Goal: Information Seeking & Learning: Understand process/instructions

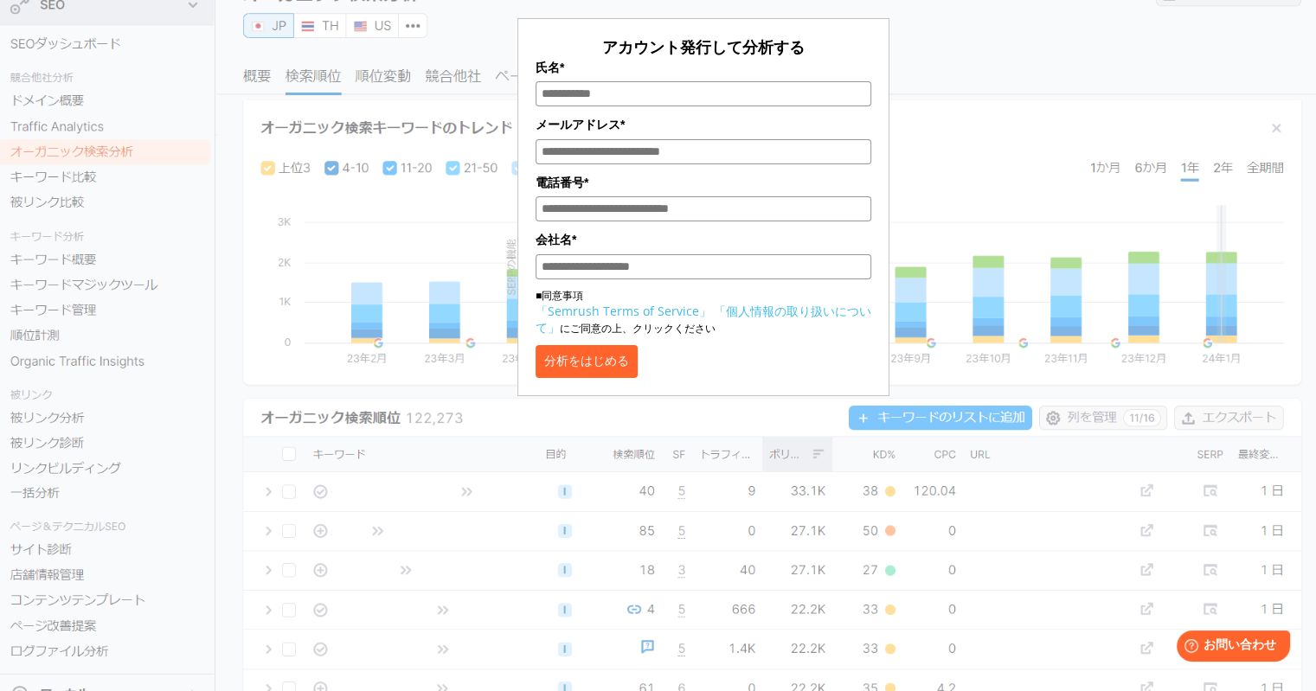
scroll to position [185, 0]
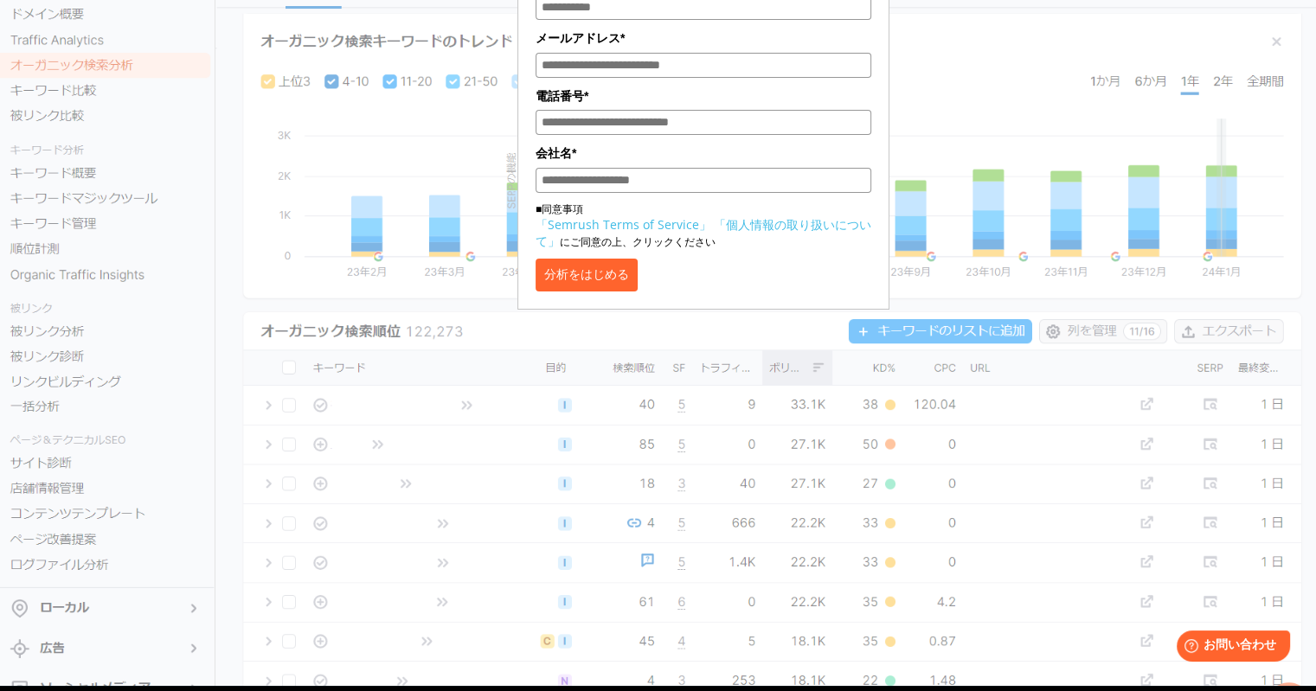
click at [762, 231] on link "「個人情報の取り扱いについて」" at bounding box center [703, 232] width 336 height 33
click at [626, 224] on link "「Semrush Terms of Service」" at bounding box center [623, 224] width 176 height 16
click at [661, 226] on link "「Semrush Terms of Service」" at bounding box center [623, 224] width 176 height 16
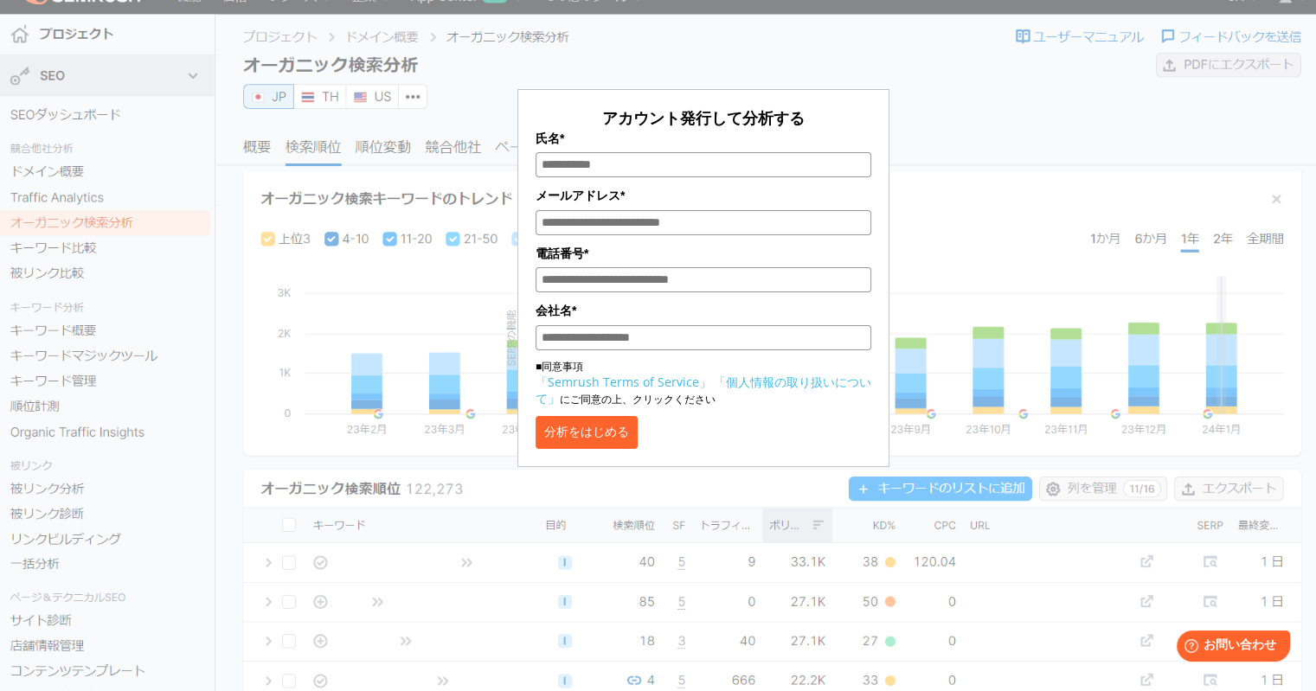
scroll to position [0, 0]
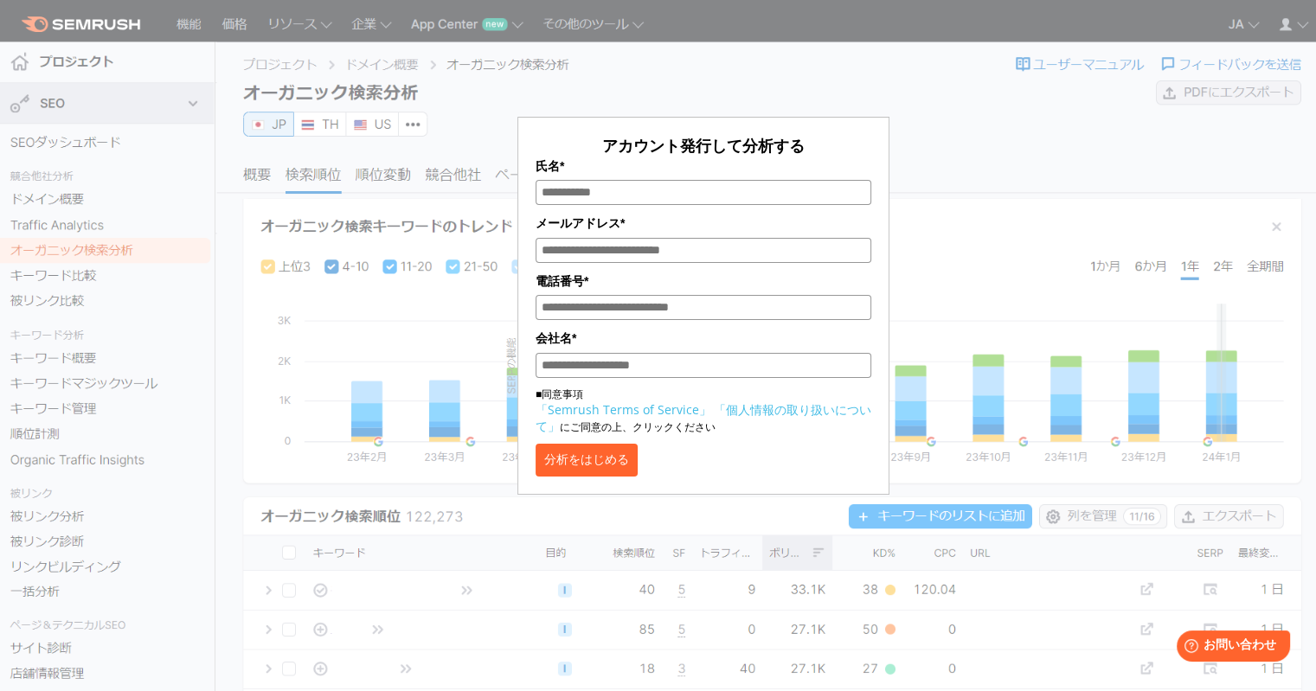
click at [758, 415] on link "「個人情報の取り扱いについて」" at bounding box center [703, 417] width 336 height 33
click at [616, 413] on link "「Semrush Terms of Service」" at bounding box center [623, 409] width 176 height 16
click at [610, 418] on link "「Semrush Terms of Service」" at bounding box center [623, 409] width 176 height 16
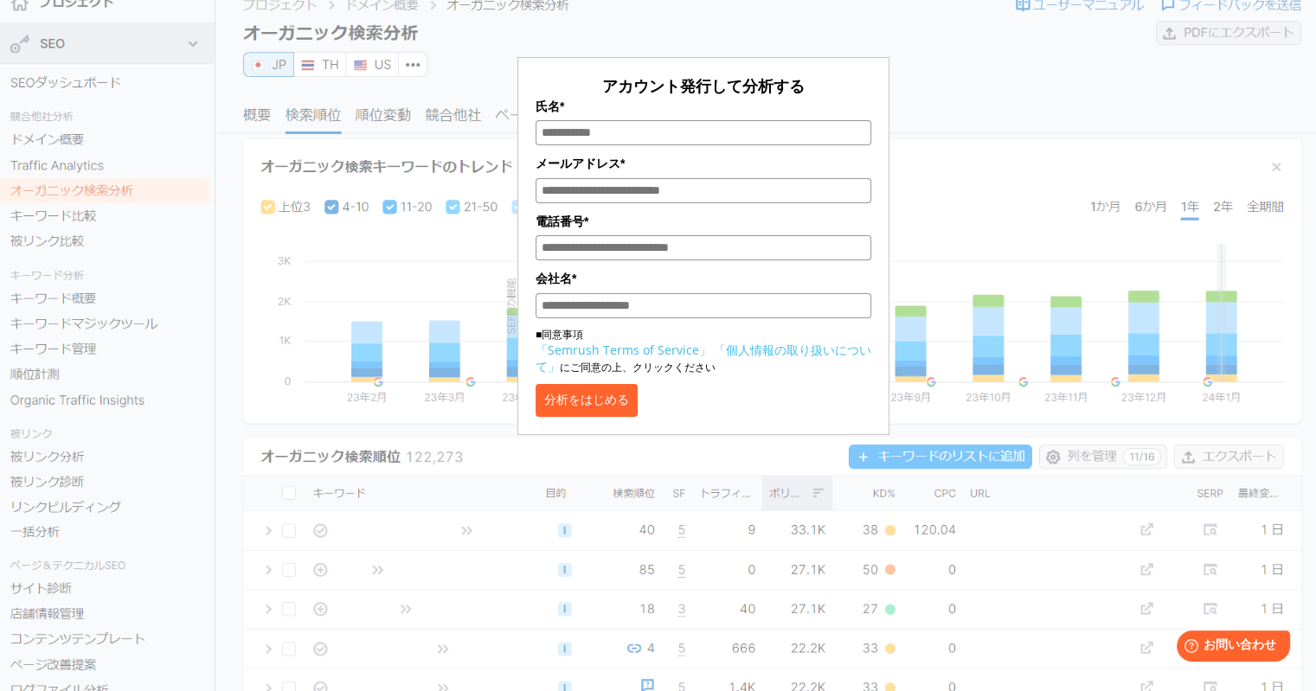
scroll to position [87, 0]
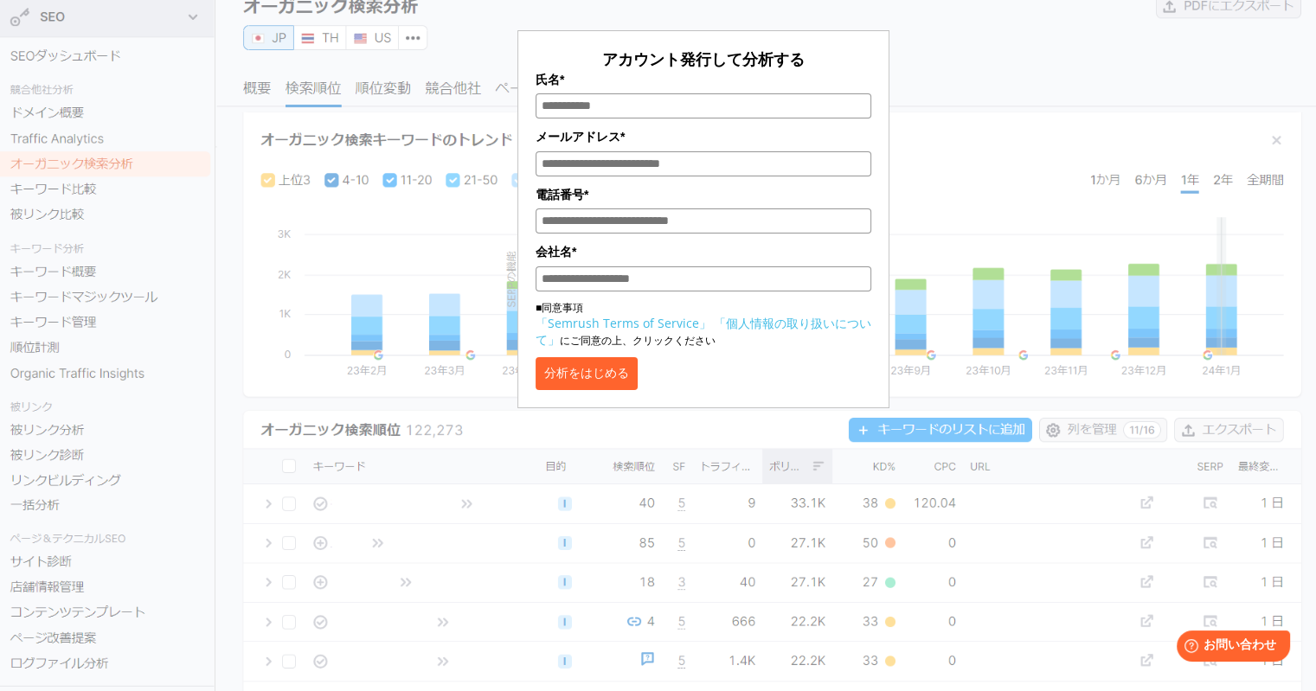
click at [614, 331] on link "「Semrush Terms of Service」" at bounding box center [623, 323] width 176 height 16
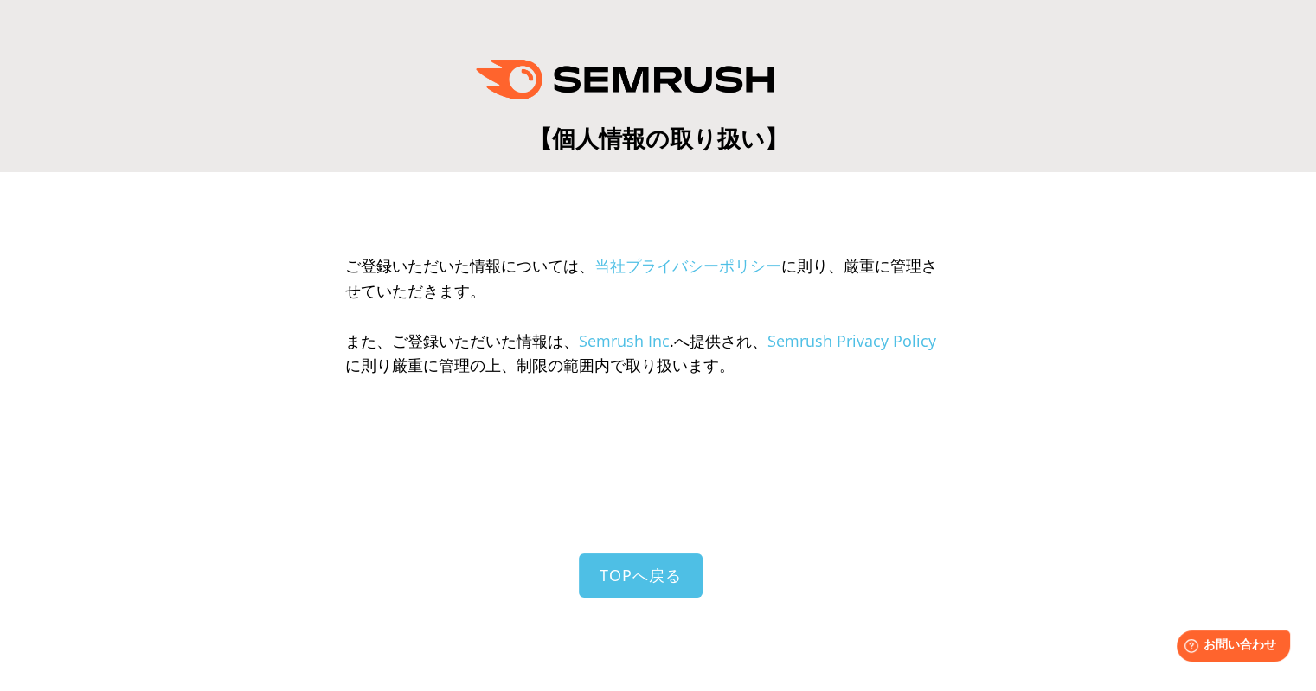
click at [696, 265] on link "当社プライバシーポリシー" at bounding box center [687, 265] width 187 height 21
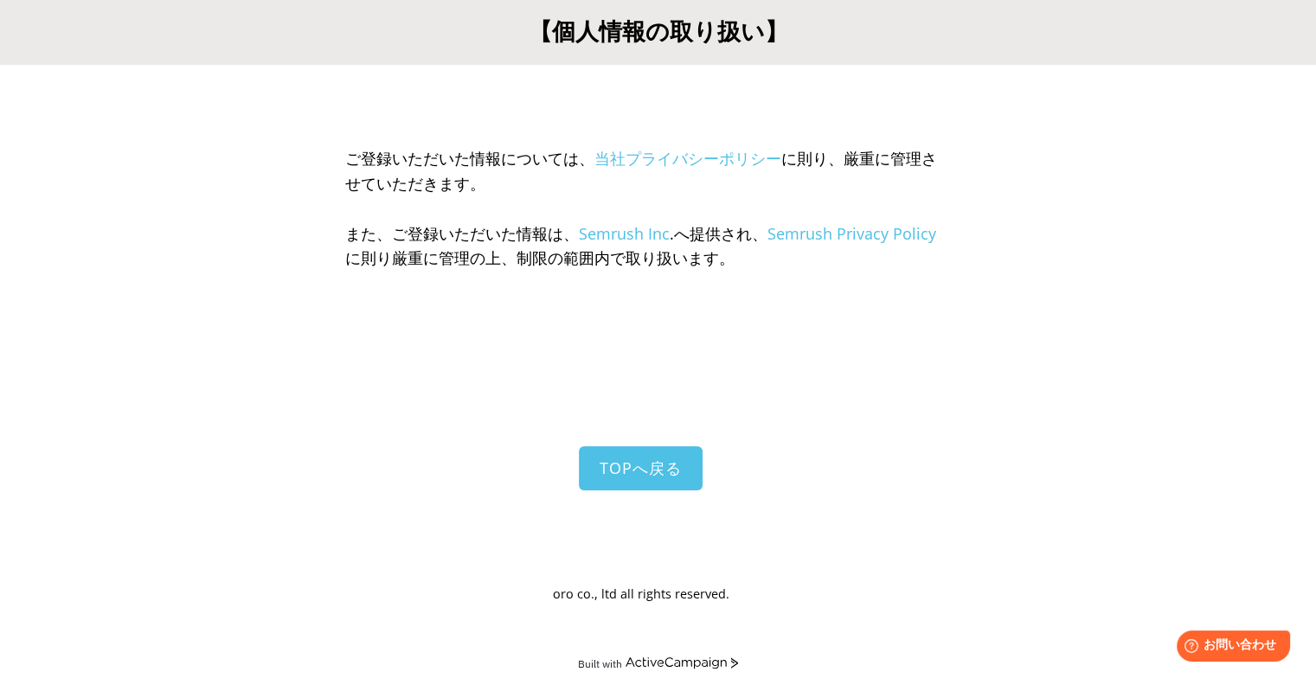
scroll to position [108, 0]
click at [644, 158] on link "当社プライバシーポリシー" at bounding box center [687, 158] width 187 height 21
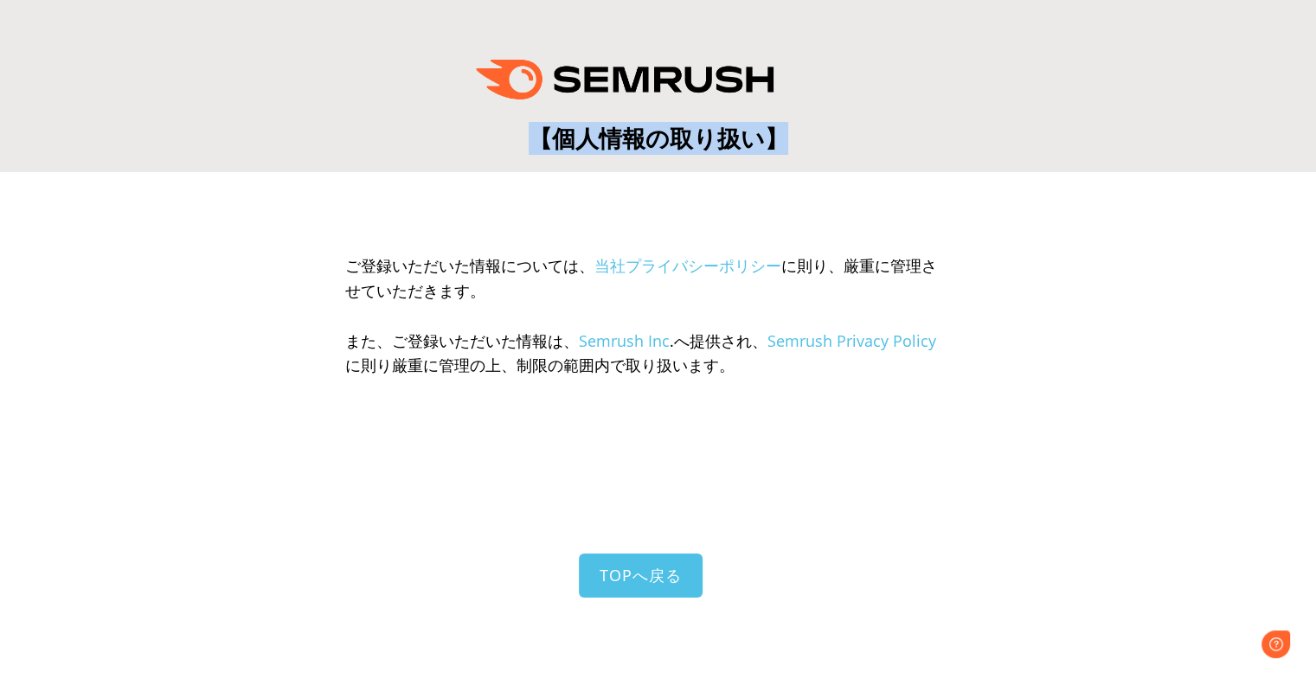
drag, startPoint x: 526, startPoint y: 142, endPoint x: 793, endPoint y: 146, distance: 267.3
click at [793, 146] on p "【個人情報の取り扱い】" at bounding box center [658, 140] width 692 height 30
copy span "【個人情報の取り扱い】"
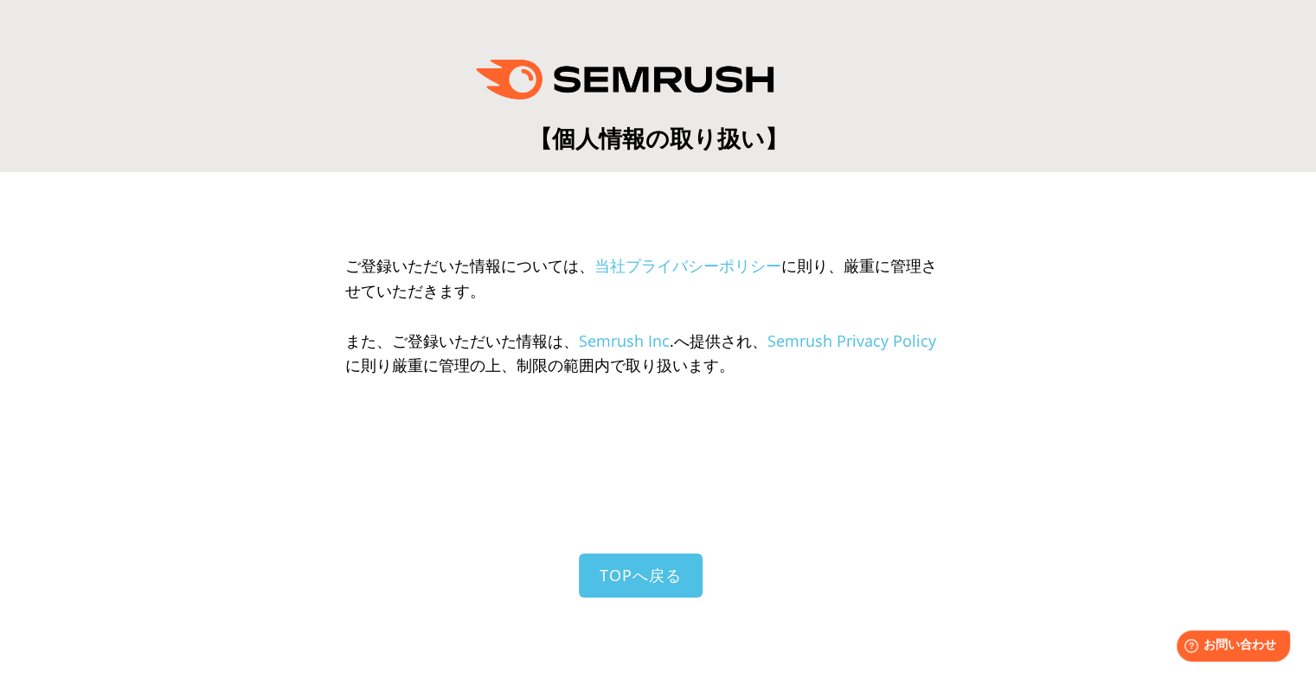
click at [843, 347] on link "Semrush Privacy Policy" at bounding box center [851, 340] width 169 height 21
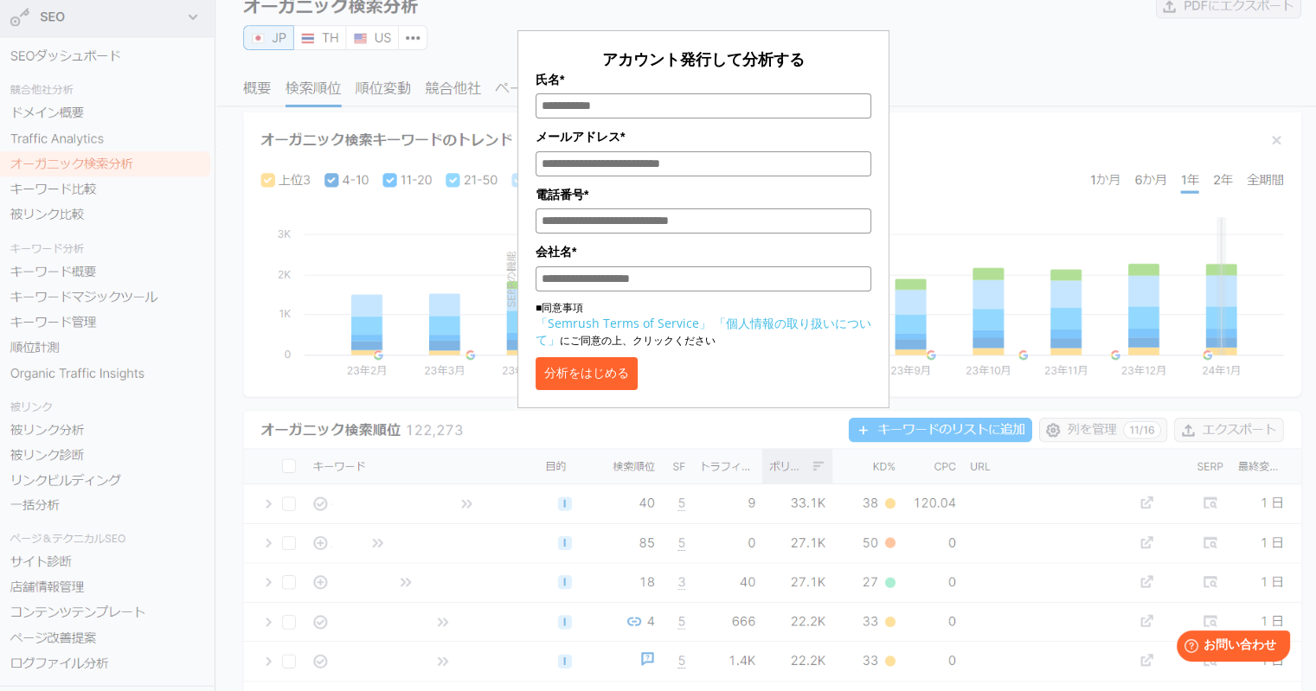
click at [737, 324] on link "「個人情報の取り扱いについて」" at bounding box center [703, 331] width 336 height 33
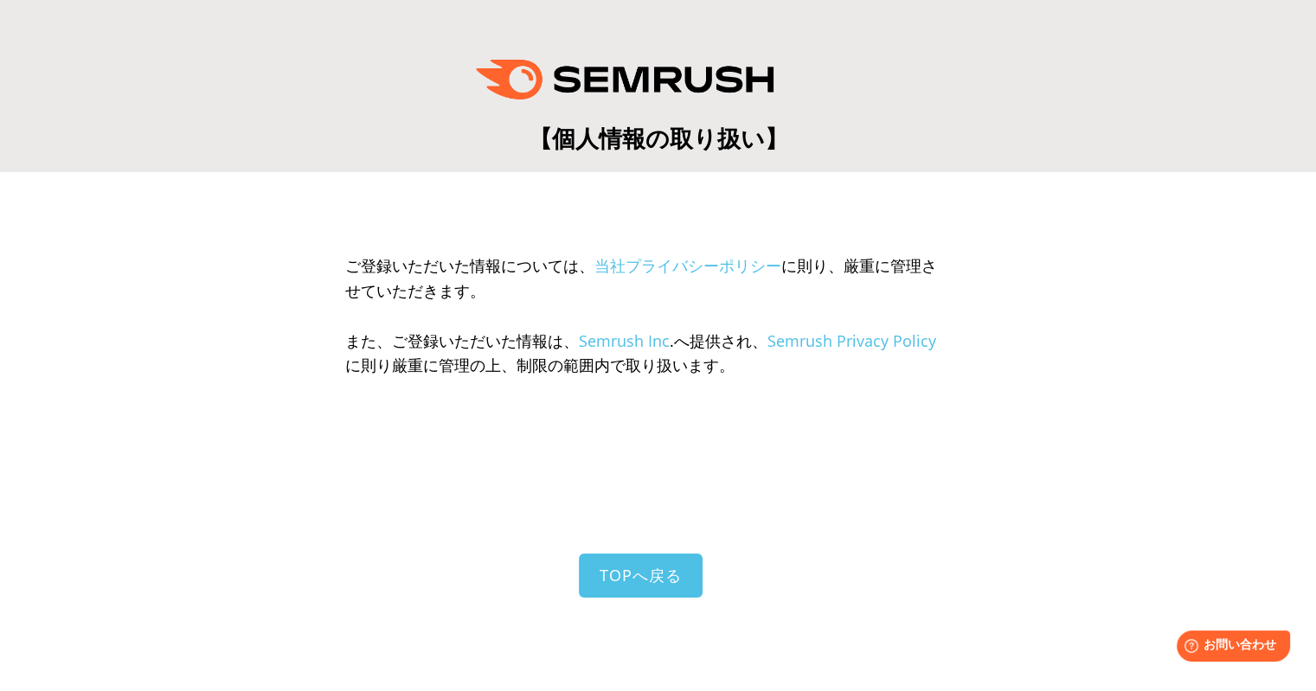
click at [670, 270] on link "当社プライバシーポリシー" at bounding box center [687, 265] width 187 height 21
click at [680, 272] on link "当社プライバシーポリシー" at bounding box center [687, 265] width 187 height 21
